Goal: Check status: Check status

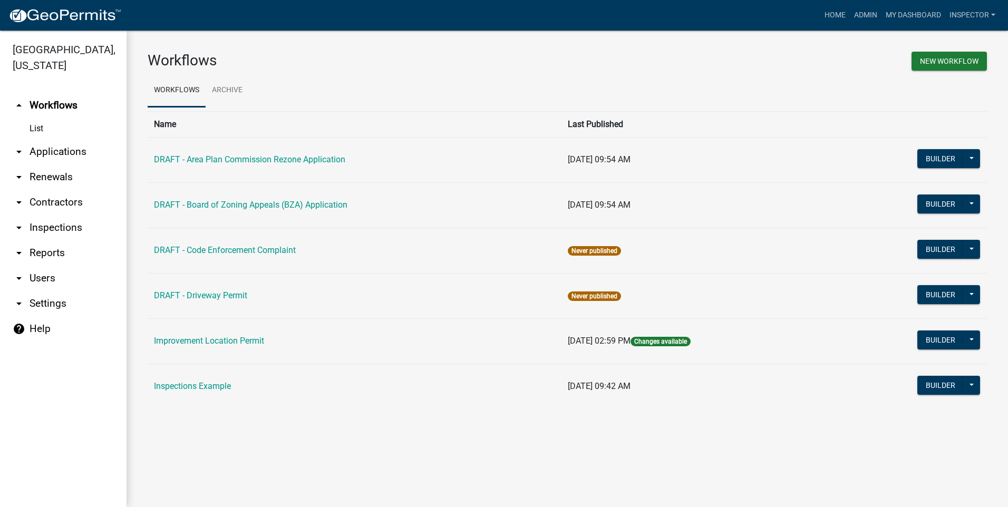
click at [84, 147] on link "arrow_drop_down Applications" at bounding box center [63, 151] width 127 height 25
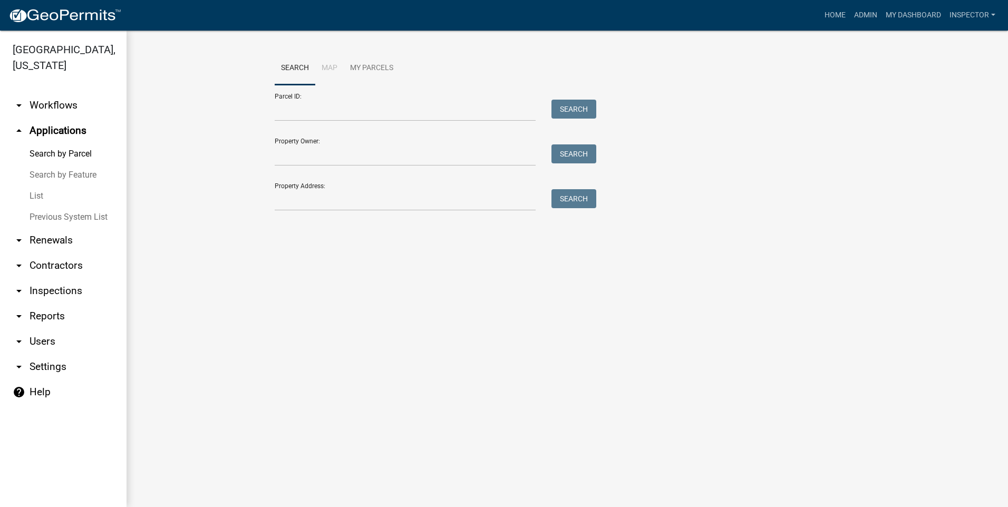
click at [33, 197] on link "List" at bounding box center [63, 196] width 127 height 21
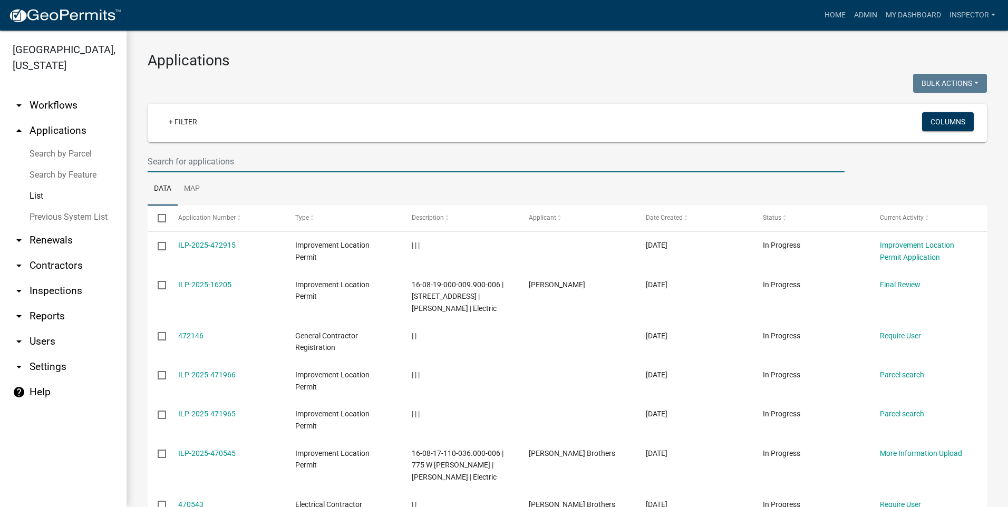
click at [245, 165] on input "text" at bounding box center [496, 162] width 697 height 22
type input "hanmer"
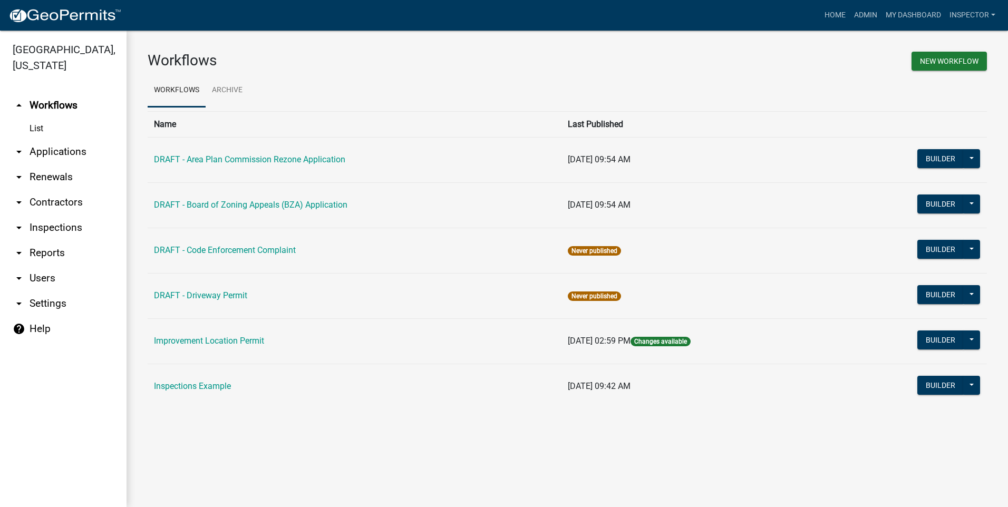
click at [76, 153] on link "arrow_drop_down Applications" at bounding box center [63, 151] width 127 height 25
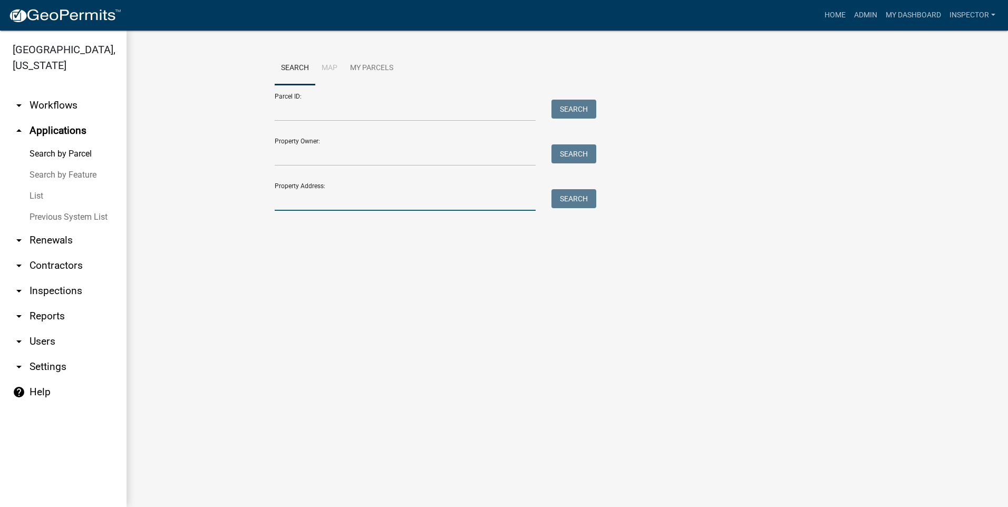
click at [327, 197] on input "Property Address:" at bounding box center [405, 200] width 261 height 22
type input "[STREET_ADDRESS] wesport"
click at [569, 202] on button "Search" at bounding box center [574, 198] width 45 height 19
click at [571, 201] on button "Search" at bounding box center [574, 198] width 45 height 19
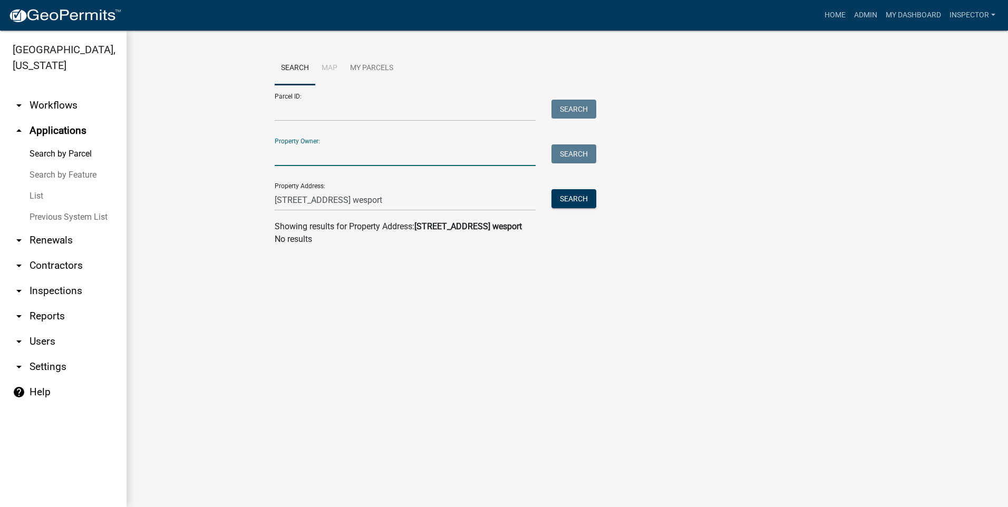
click at [381, 152] on input "Property Owner:" at bounding box center [405, 155] width 261 height 22
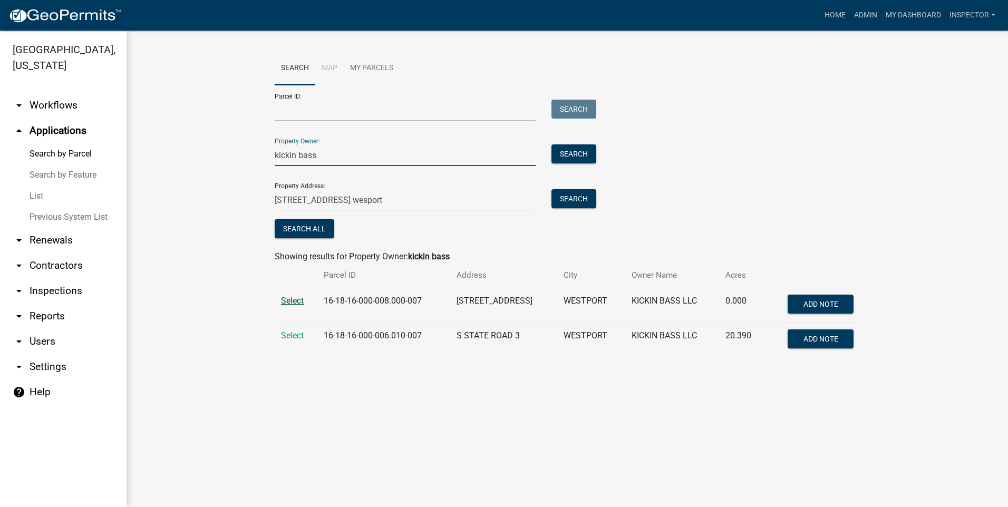
type input "kickin bass"
click at [282, 299] on span "Select" at bounding box center [292, 301] width 23 height 10
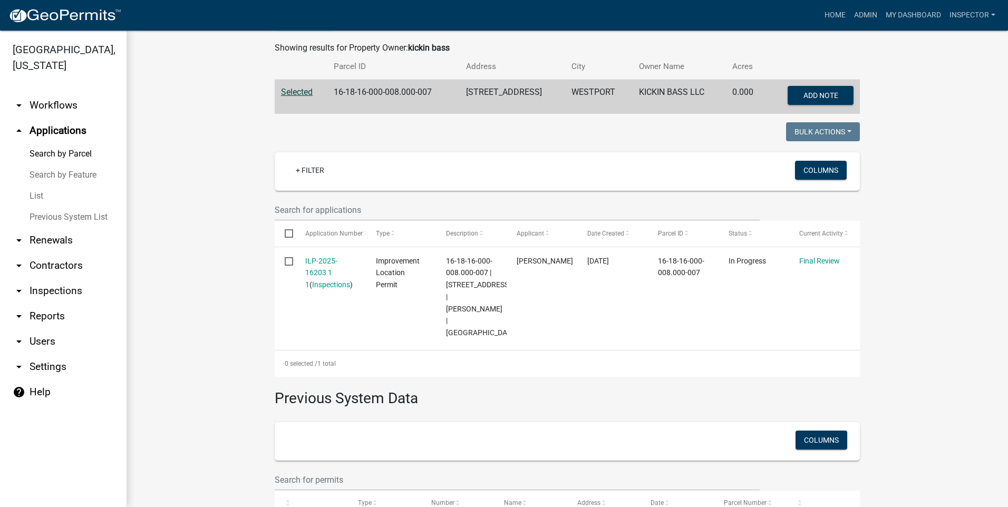
scroll to position [211, 0]
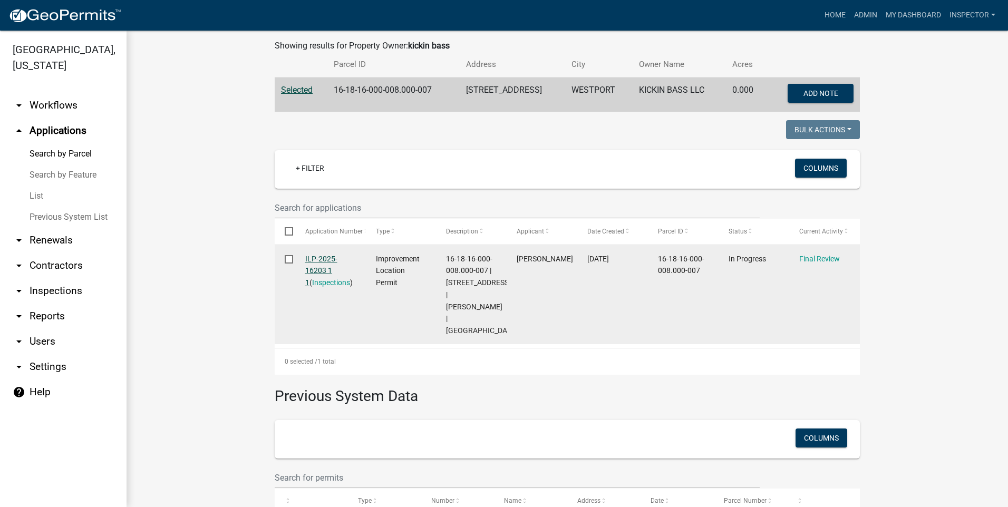
click at [318, 272] on link "ILP-2025-16203 1 1" at bounding box center [321, 271] width 32 height 33
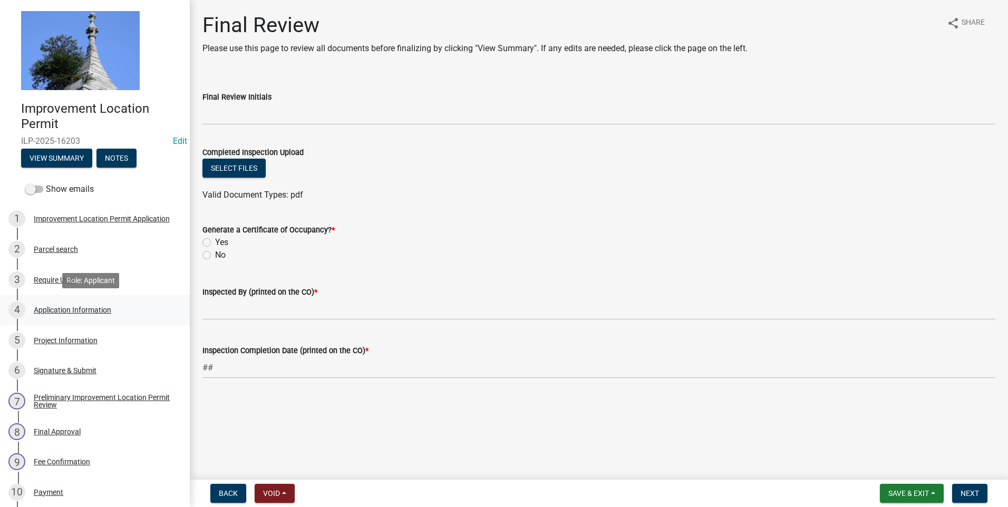
click at [65, 311] on div "Application Information" at bounding box center [73, 309] width 78 height 7
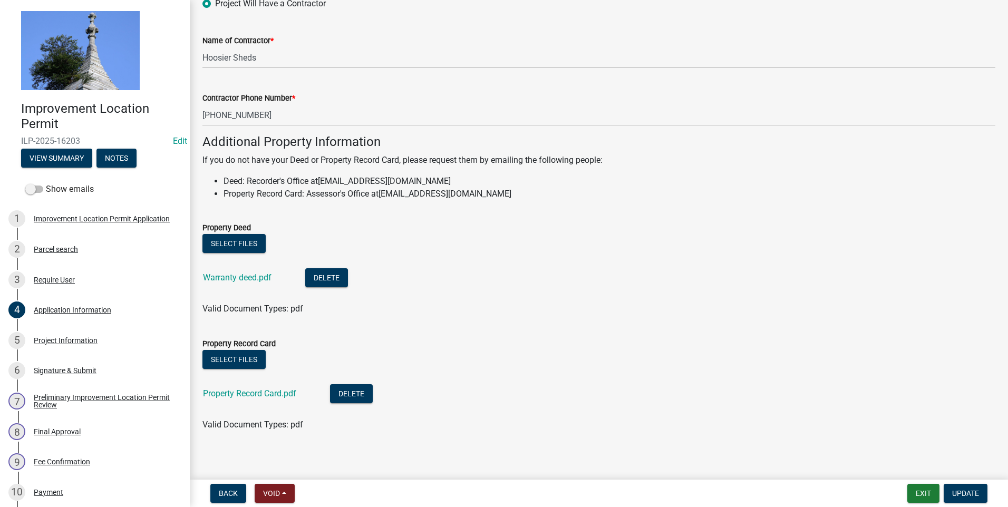
scroll to position [652, 0]
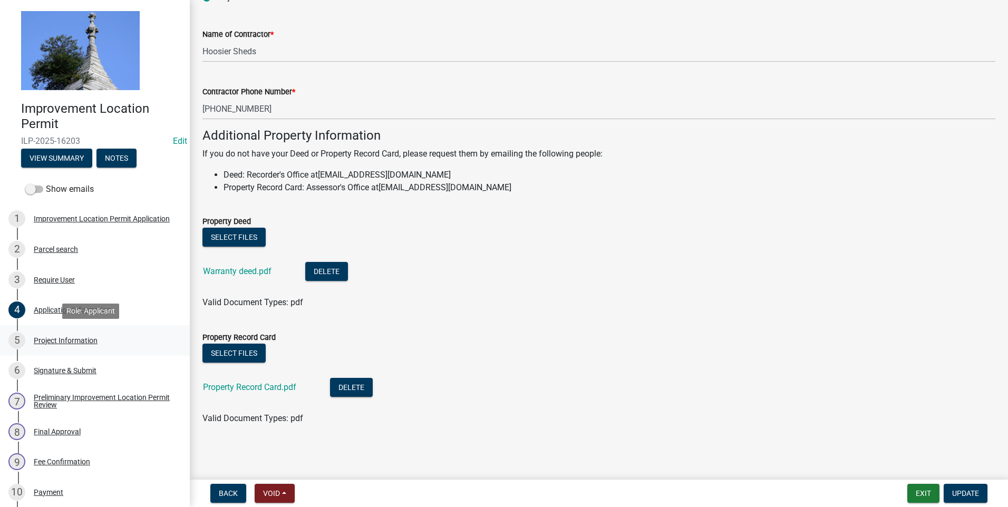
click at [88, 340] on div "Project Information" at bounding box center [66, 340] width 64 height 7
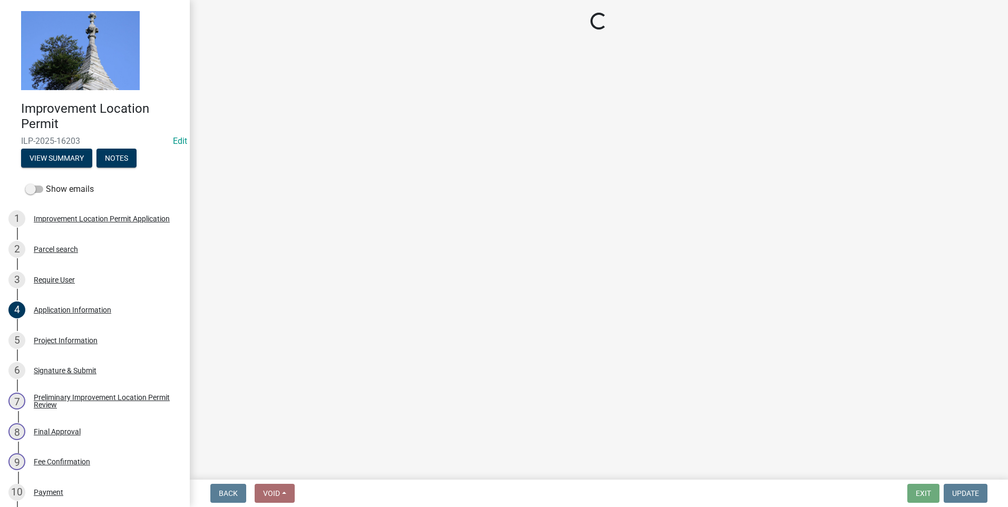
select select "dd9adb89-9a3c-4bc9-90d3-fd9cd60e52ec"
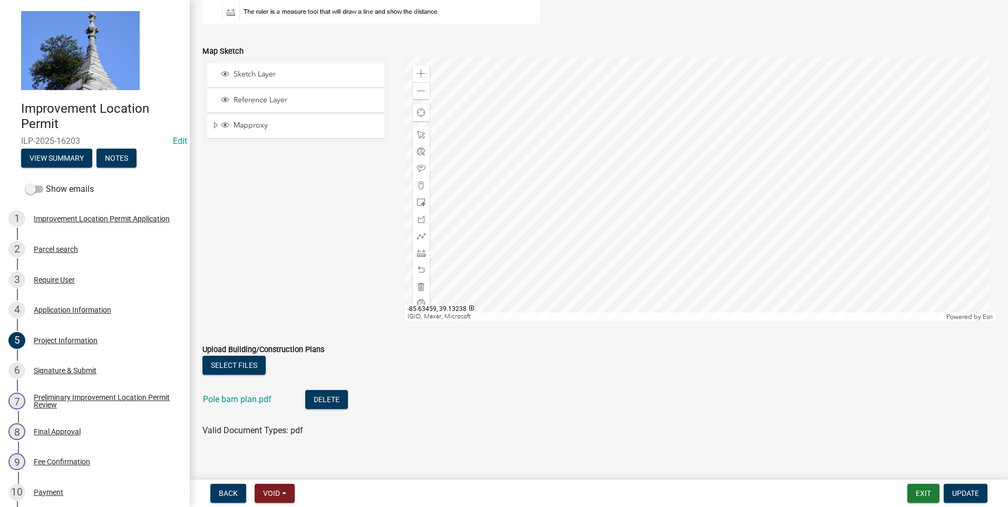
scroll to position [909, 0]
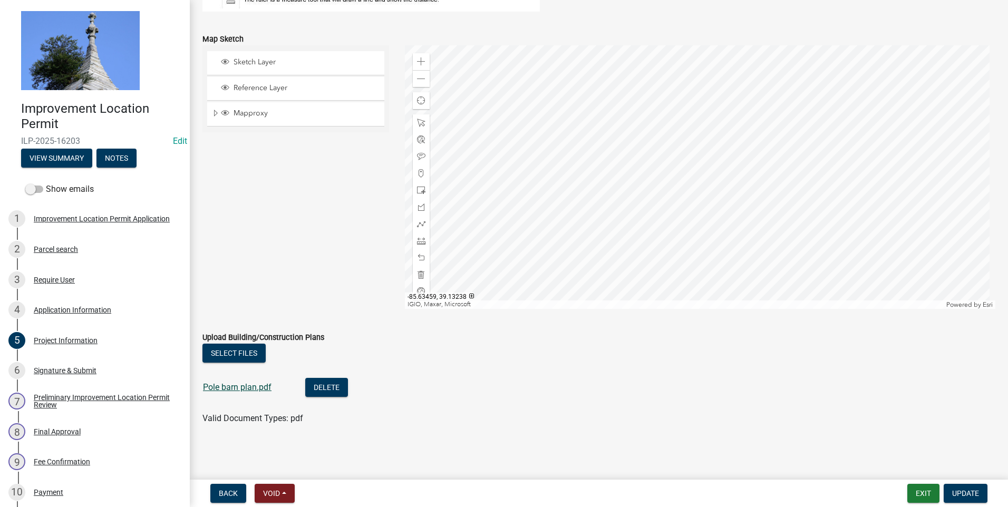
click at [242, 388] on link "Pole barn plan.pdf" at bounding box center [237, 387] width 69 height 10
